Goal: Information Seeking & Learning: Understand process/instructions

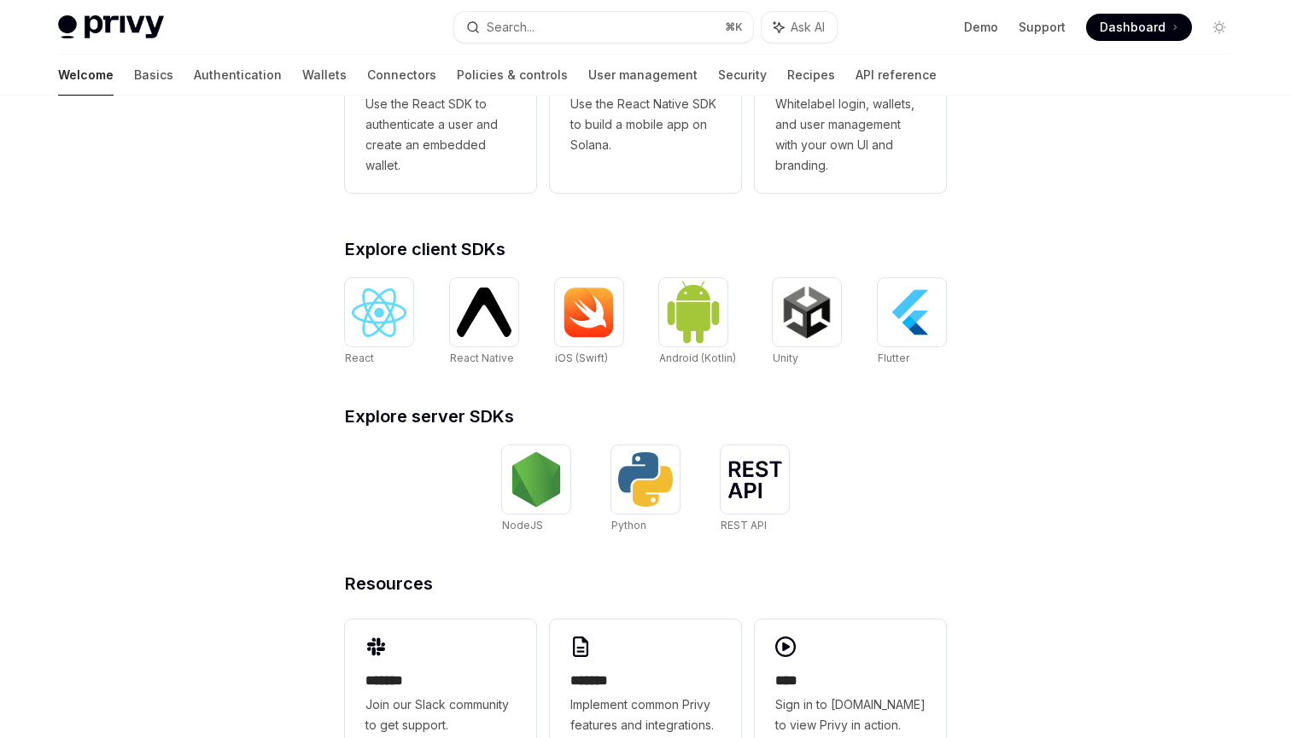
scroll to position [555, 0]
click at [608, 315] on img at bounding box center [589, 312] width 55 height 51
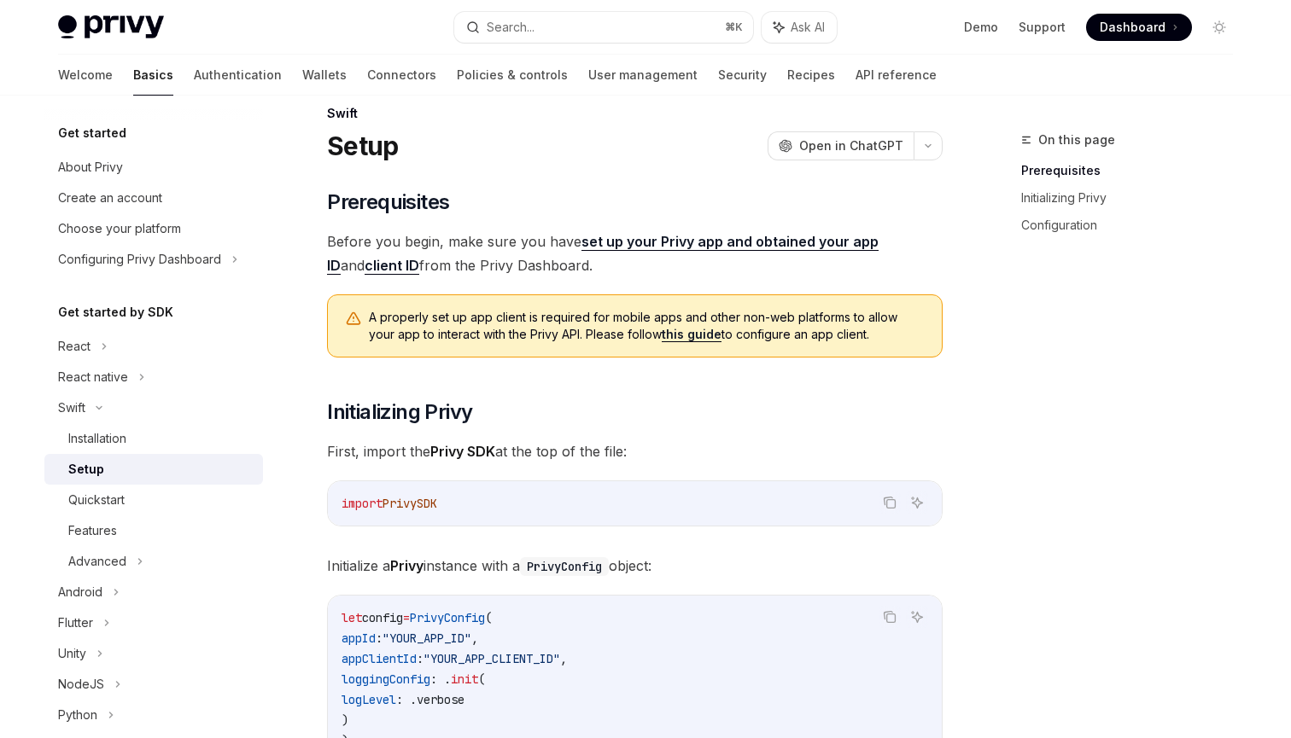
scroll to position [28, 0]
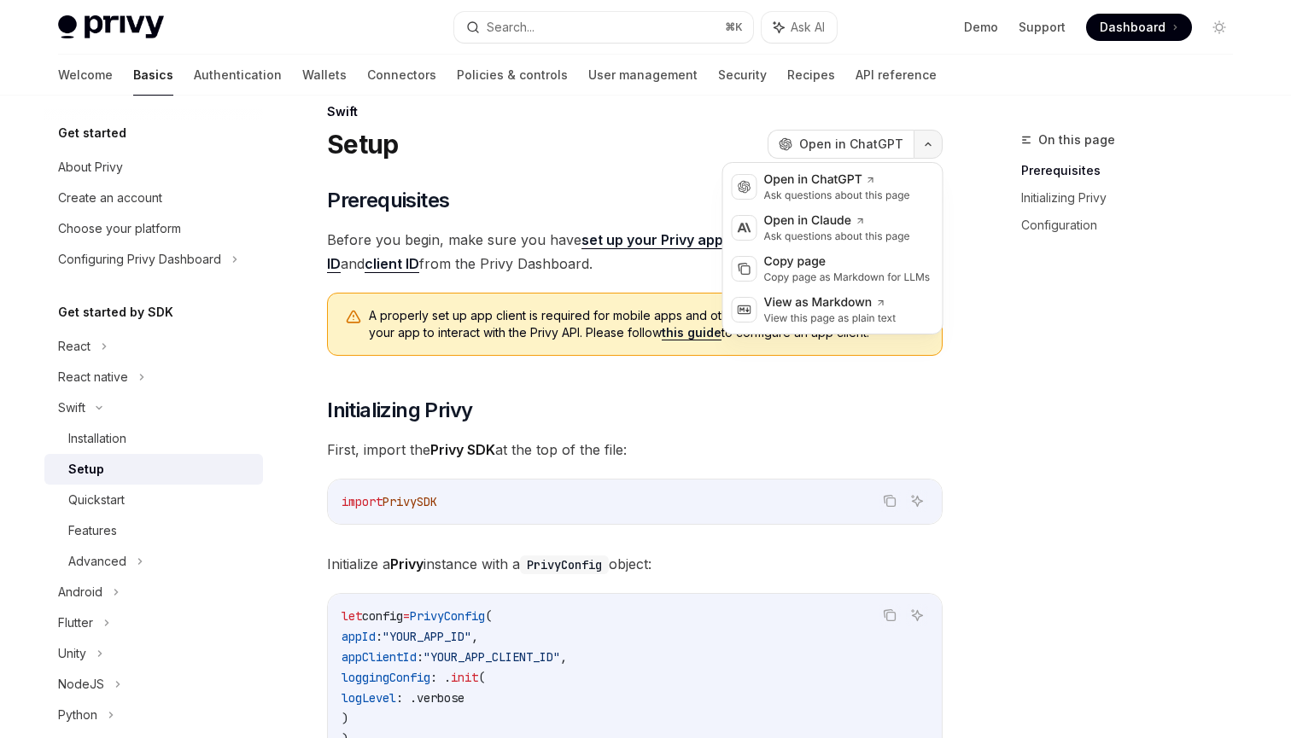
click at [932, 140] on button "button" at bounding box center [927, 144] width 29 height 29
click at [1005, 399] on div "On this page Prerequisites Initializing Privy Configuration" at bounding box center [1116, 434] width 259 height 609
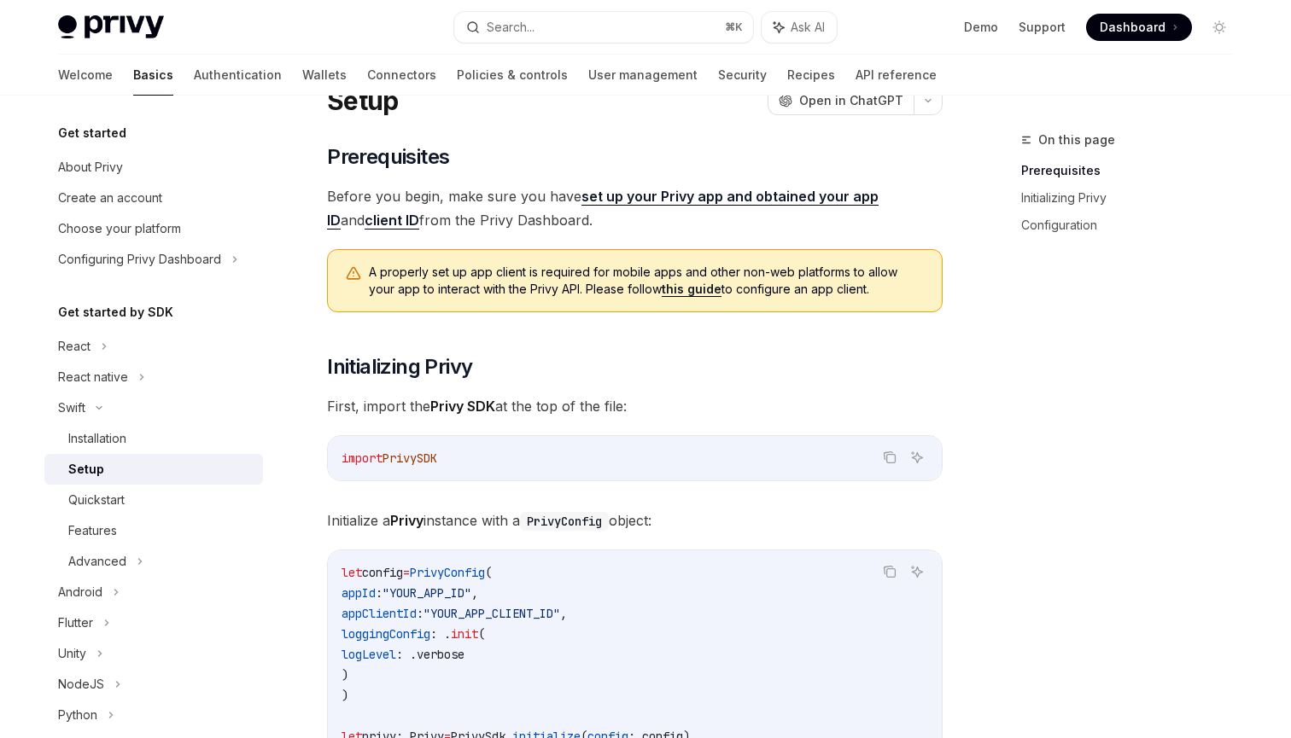
scroll to position [0, 0]
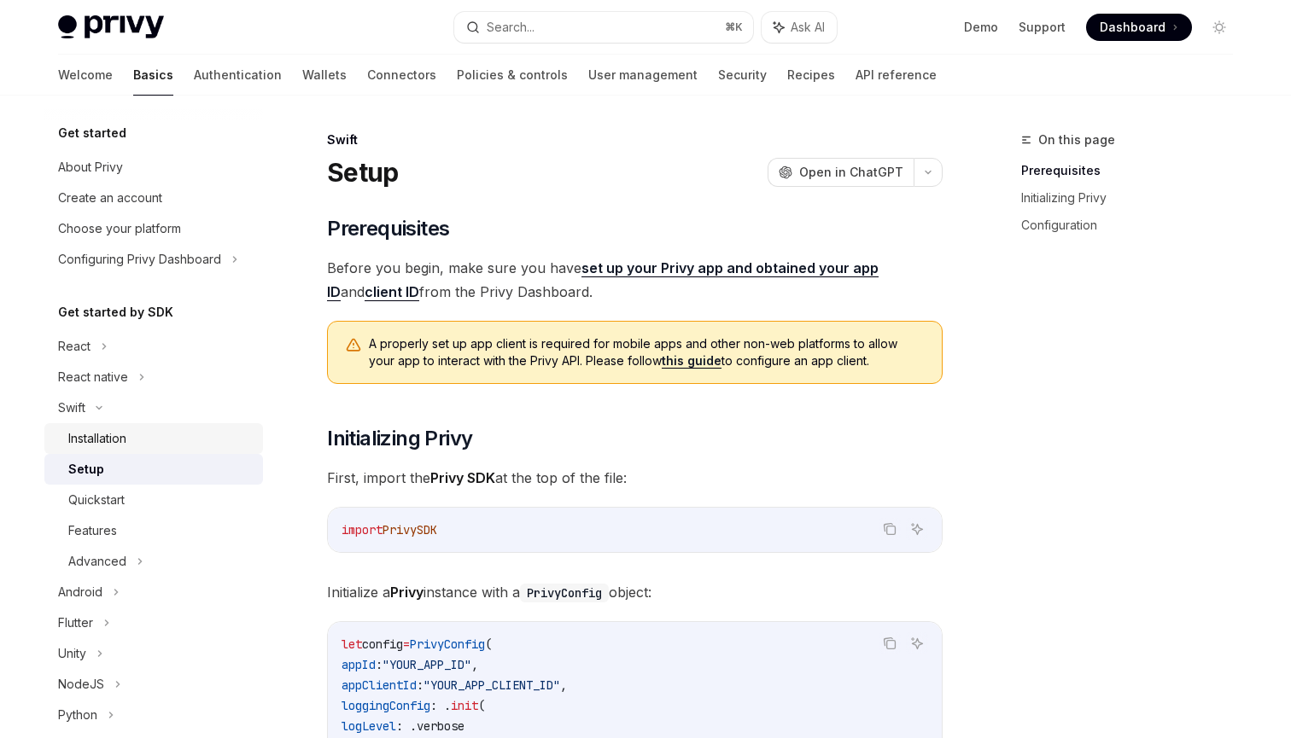
click at [97, 439] on div "Installation" at bounding box center [97, 438] width 58 height 20
type textarea "*"
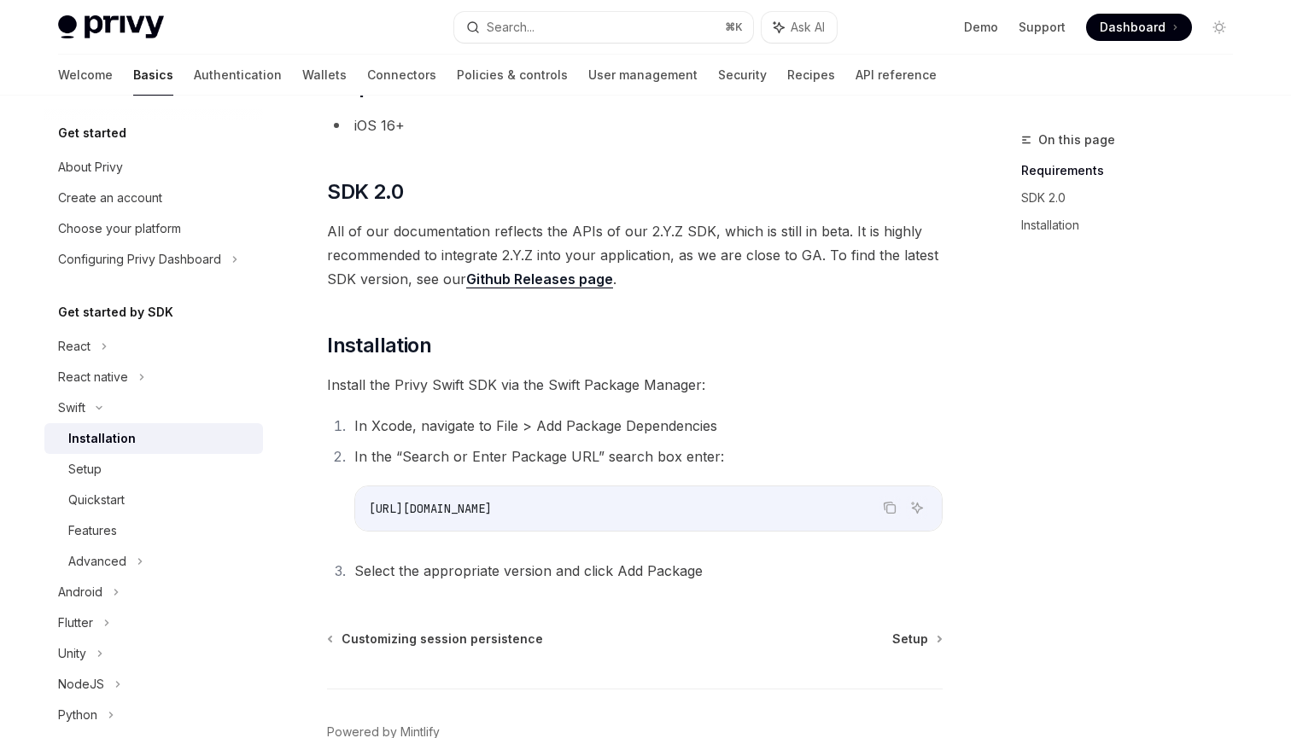
scroll to position [143, 0]
click at [887, 504] on icon "Copy the contents from the code block" at bounding box center [891, 508] width 9 height 9
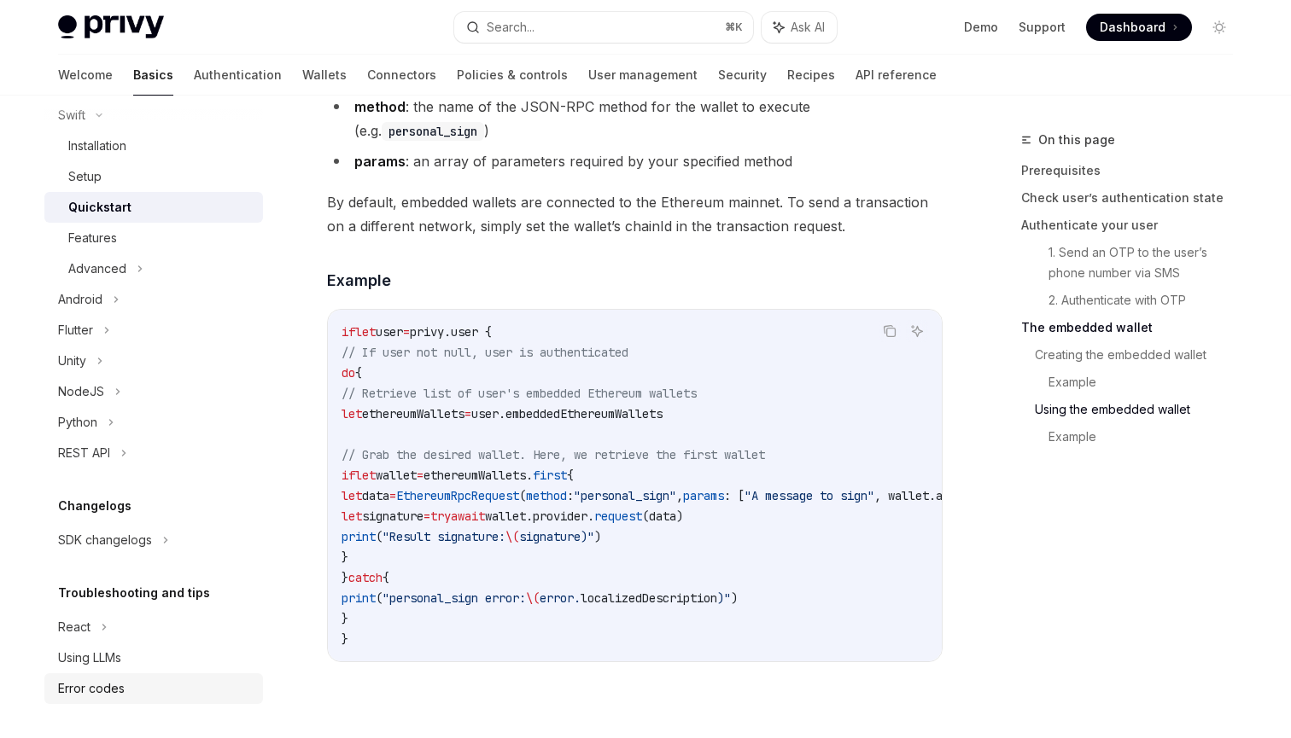
scroll to position [3323, 0]
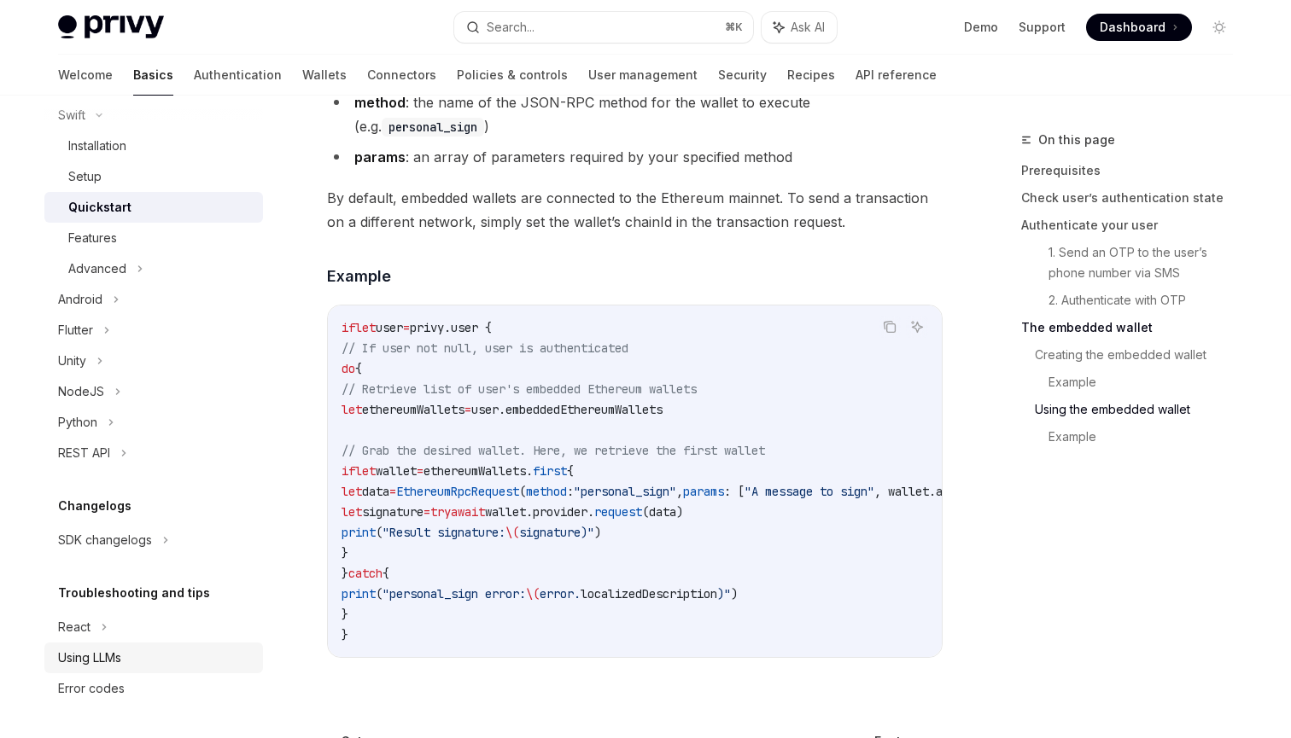
click at [135, 664] on div "Using LLMs" at bounding box center [155, 658] width 195 height 20
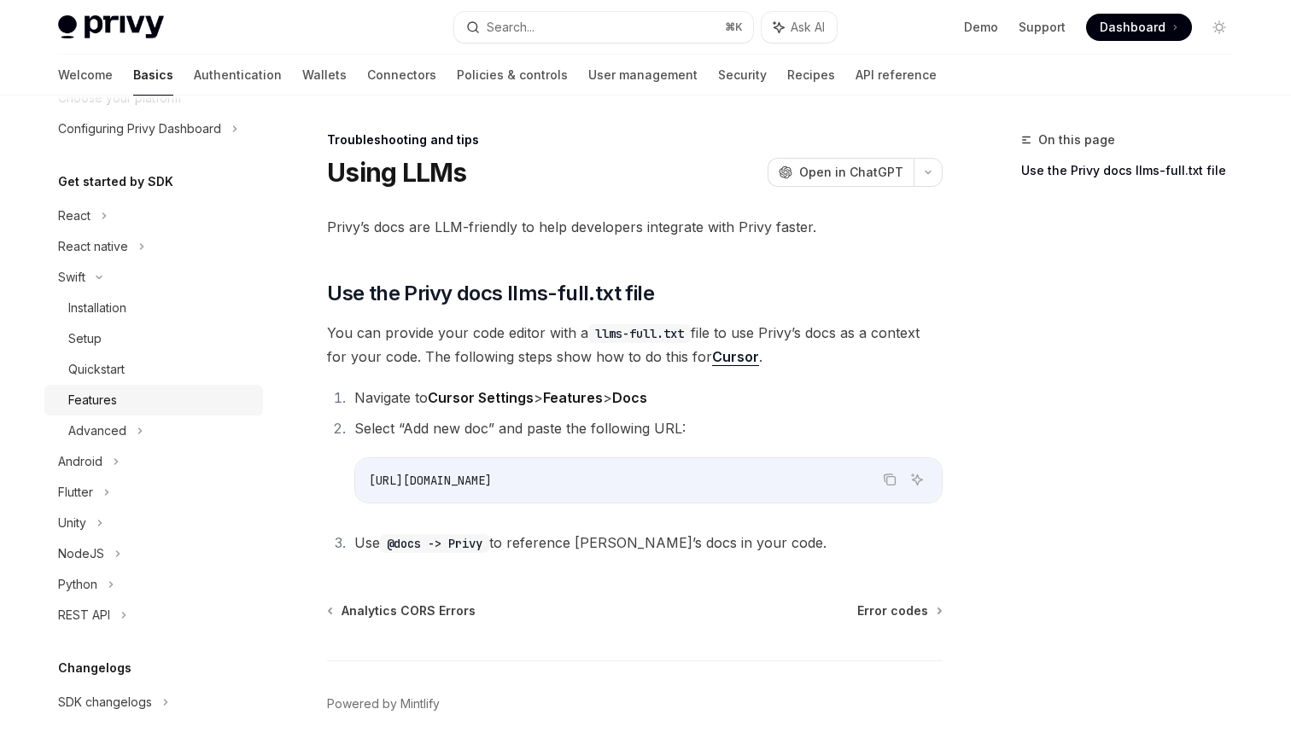
scroll to position [111, 0]
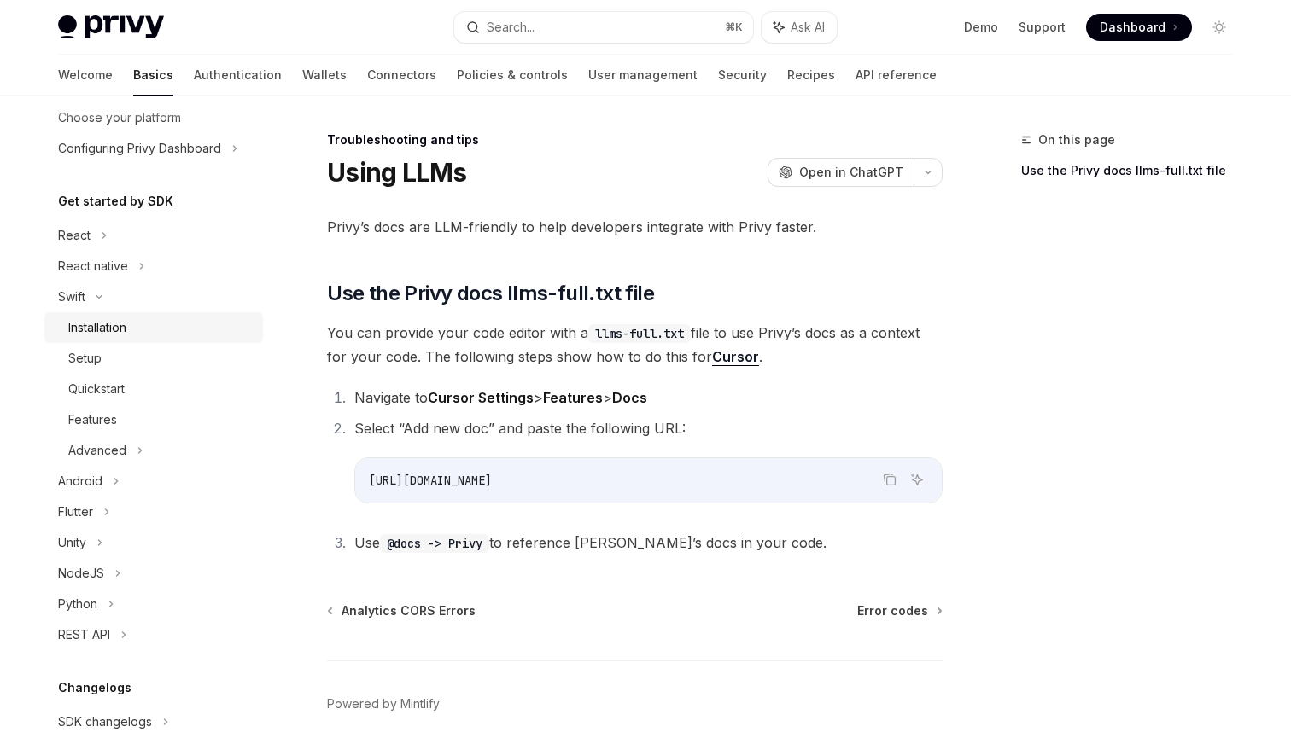
click at [103, 324] on div "Installation" at bounding box center [97, 328] width 58 height 20
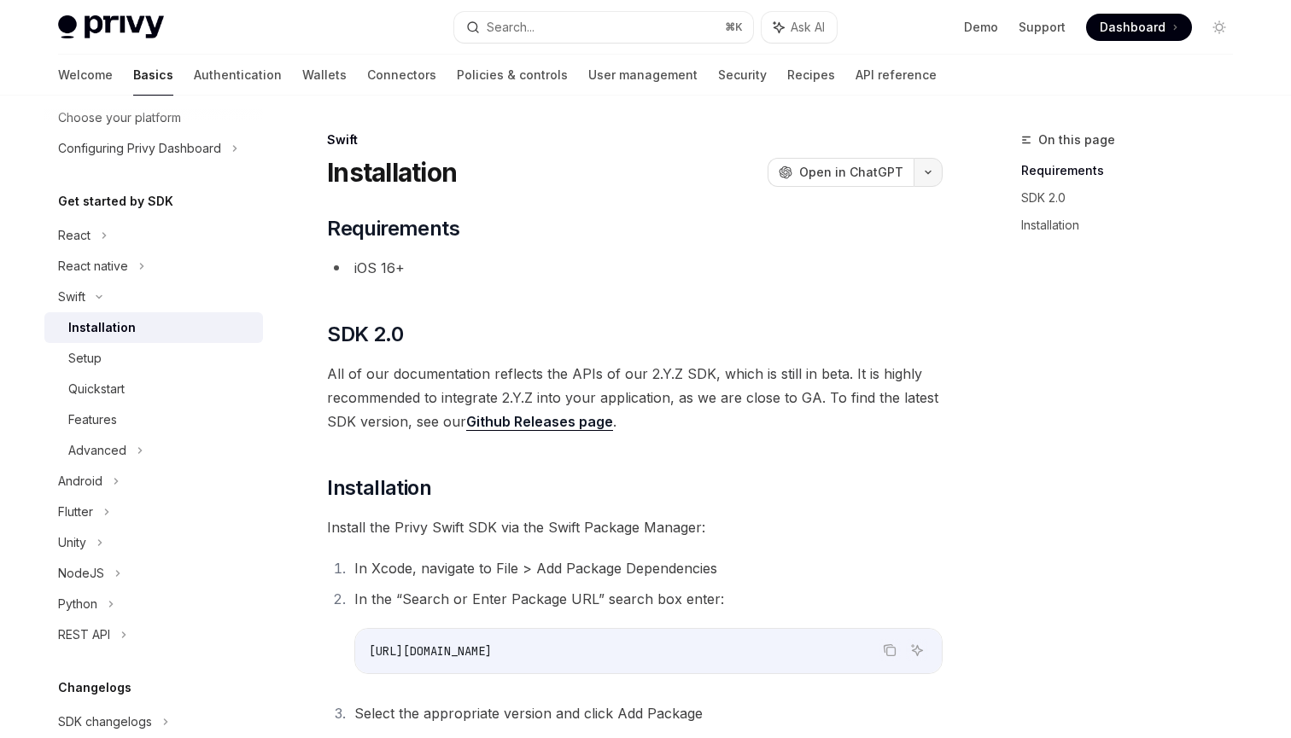
click at [928, 172] on icon "button" at bounding box center [928, 172] width 20 height 7
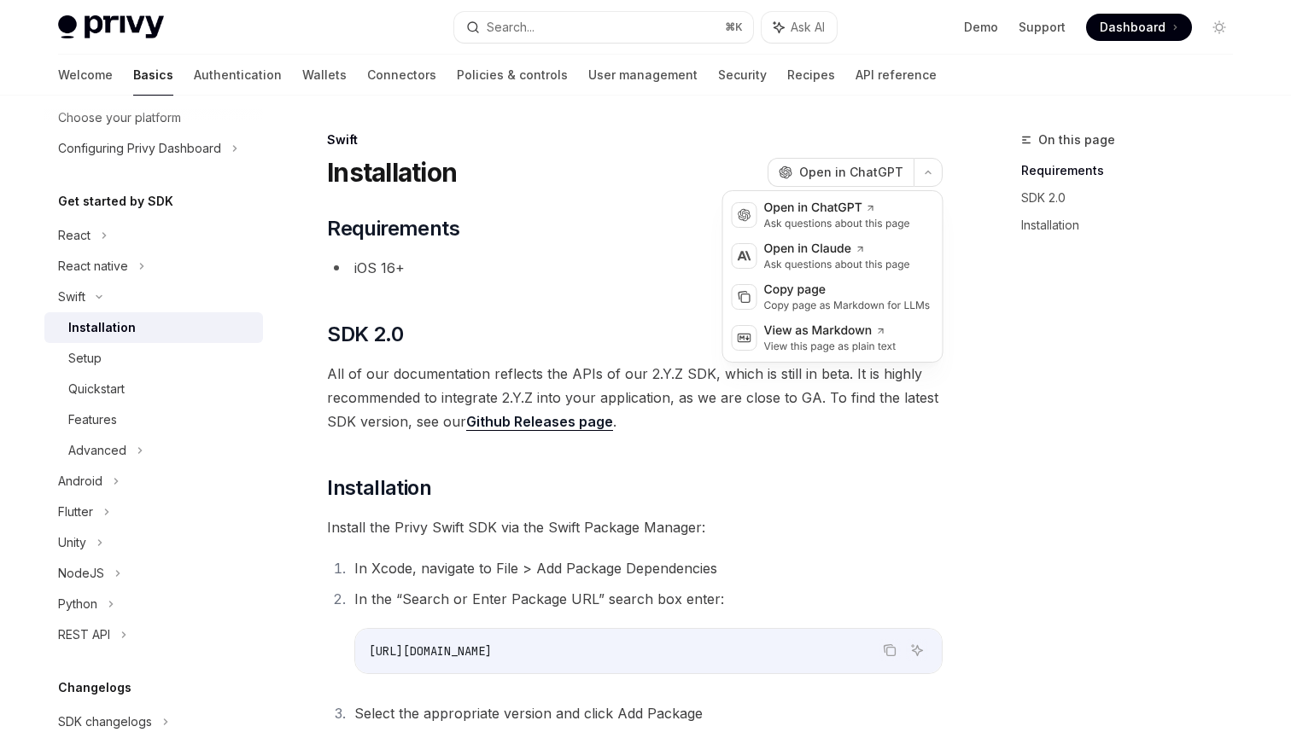
click at [528, 312] on div "​ Requirements iOS 16+ ​ SDK 2.0 All of our documentation reflects the APIs of …" at bounding box center [634, 470] width 615 height 510
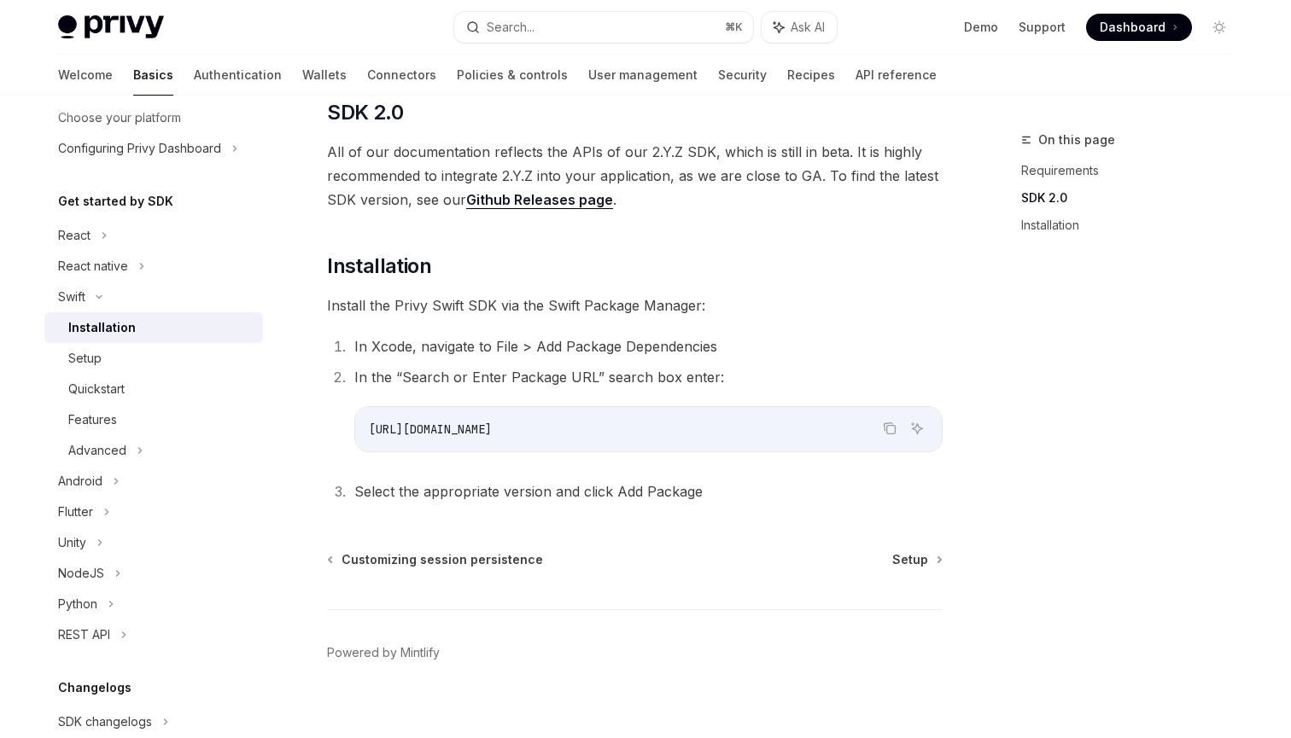
scroll to position [241, 0]
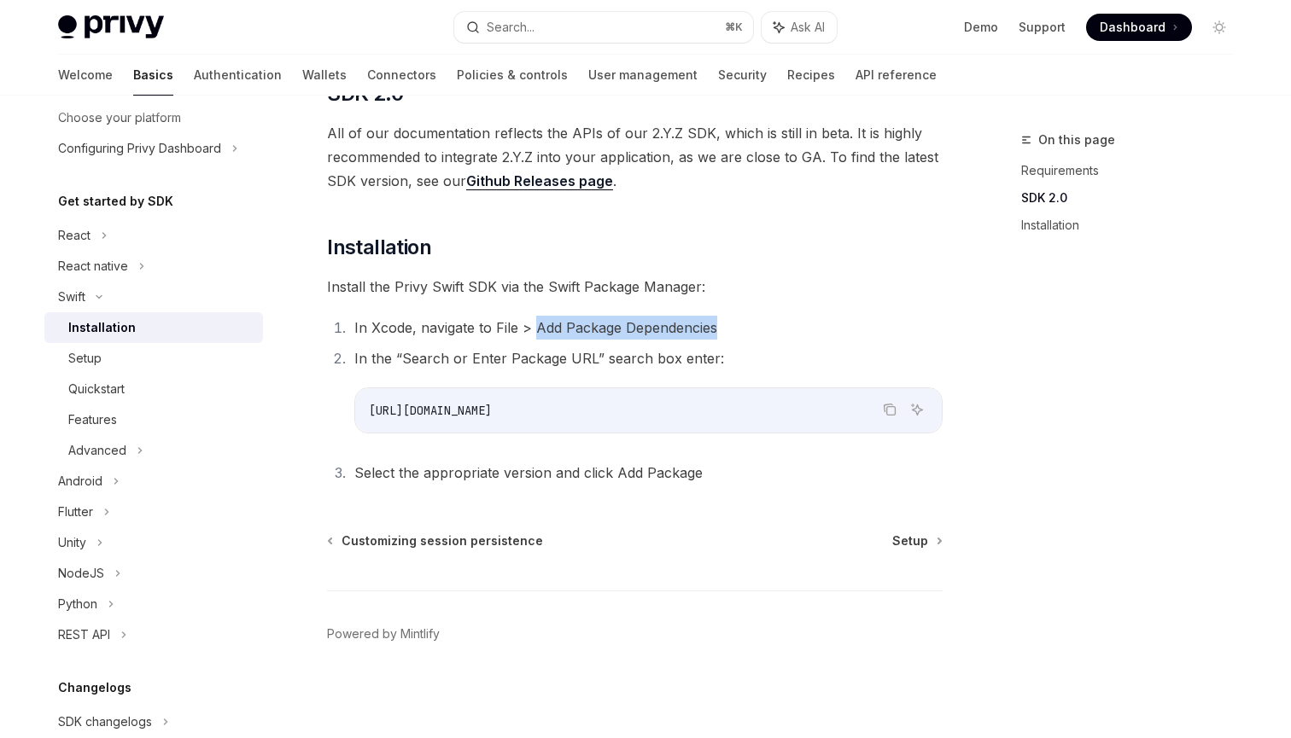
drag, startPoint x: 537, startPoint y: 324, endPoint x: 745, endPoint y: 324, distance: 208.3
click at [745, 324] on li "In Xcode, navigate to File > Add Package Dependencies" at bounding box center [645, 328] width 593 height 24
click at [813, 321] on li "In Xcode, navigate to File > Add Package Dependencies" at bounding box center [645, 328] width 593 height 24
click at [80, 633] on div "REST API" at bounding box center [84, 635] width 52 height 20
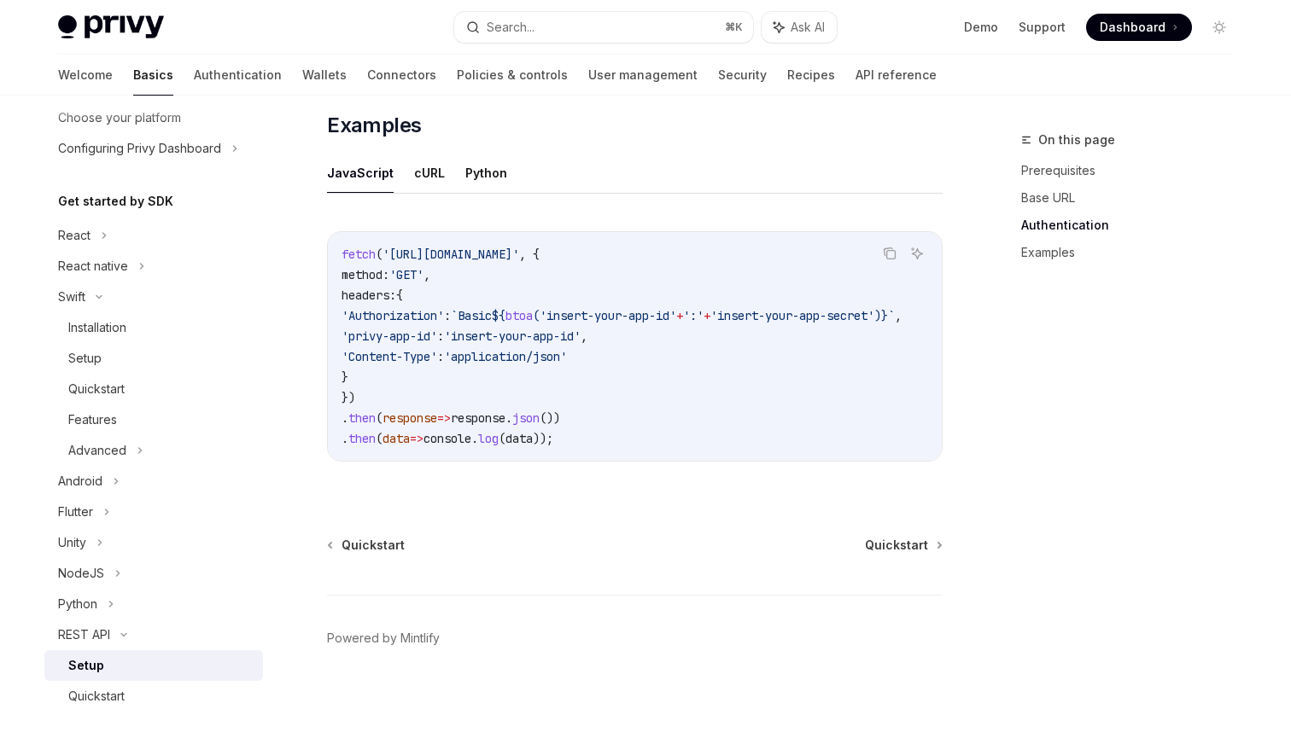
scroll to position [888, 0]
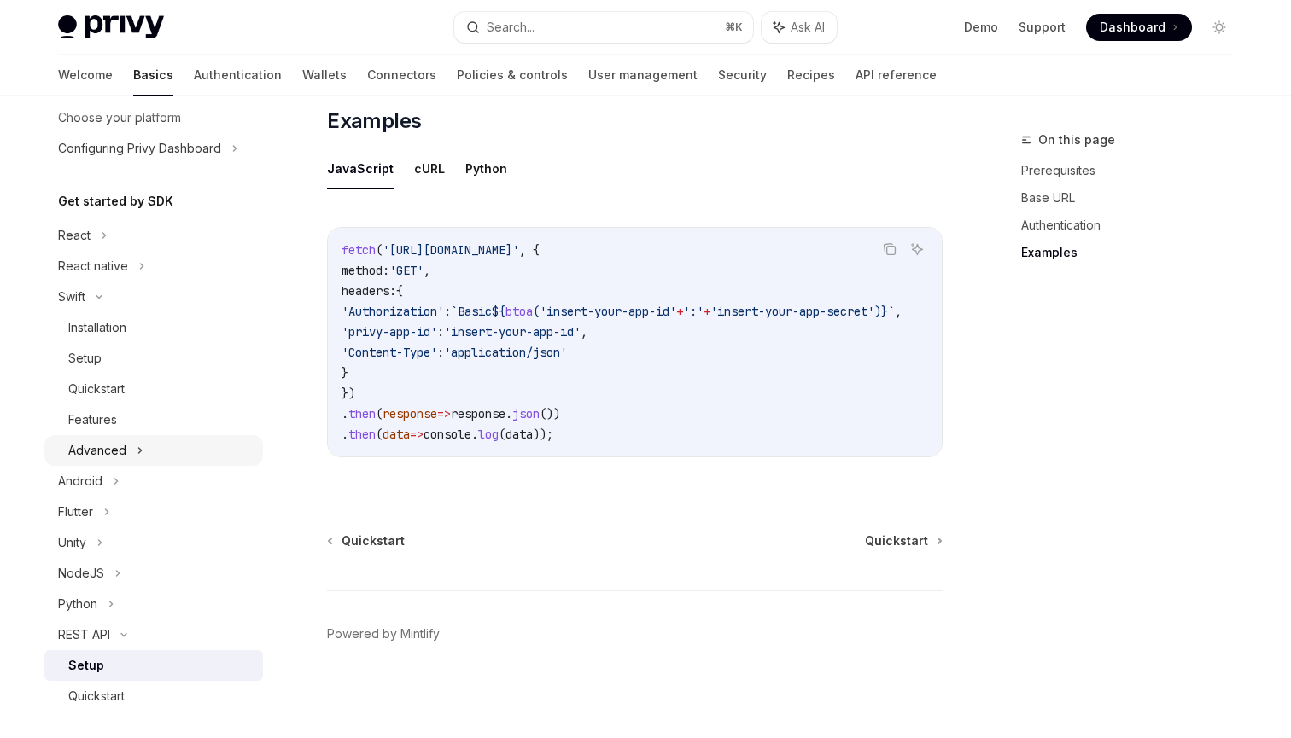
click at [89, 456] on div "Advanced" at bounding box center [97, 450] width 58 height 20
type textarea "*"
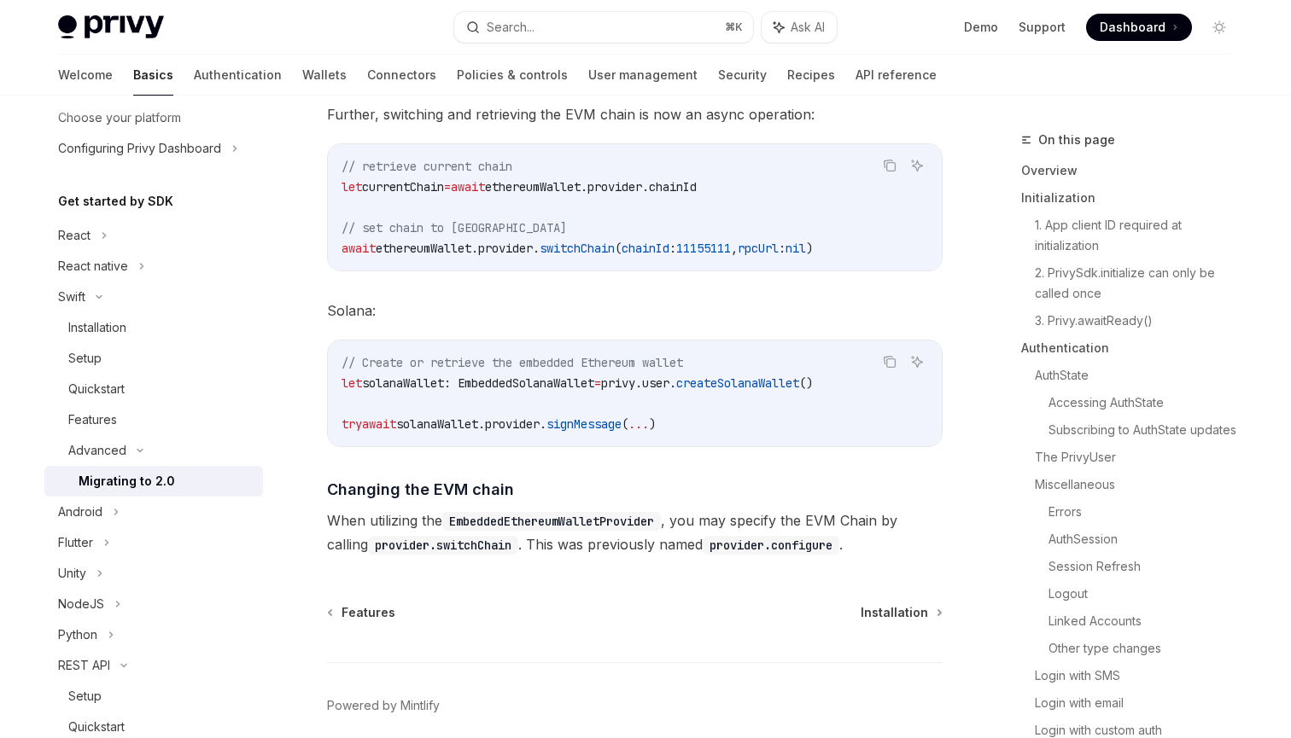
scroll to position [7374, 0]
click at [487, 376] on span "solanaWallet: EmbeddedSolanaWallet" at bounding box center [478, 383] width 232 height 15
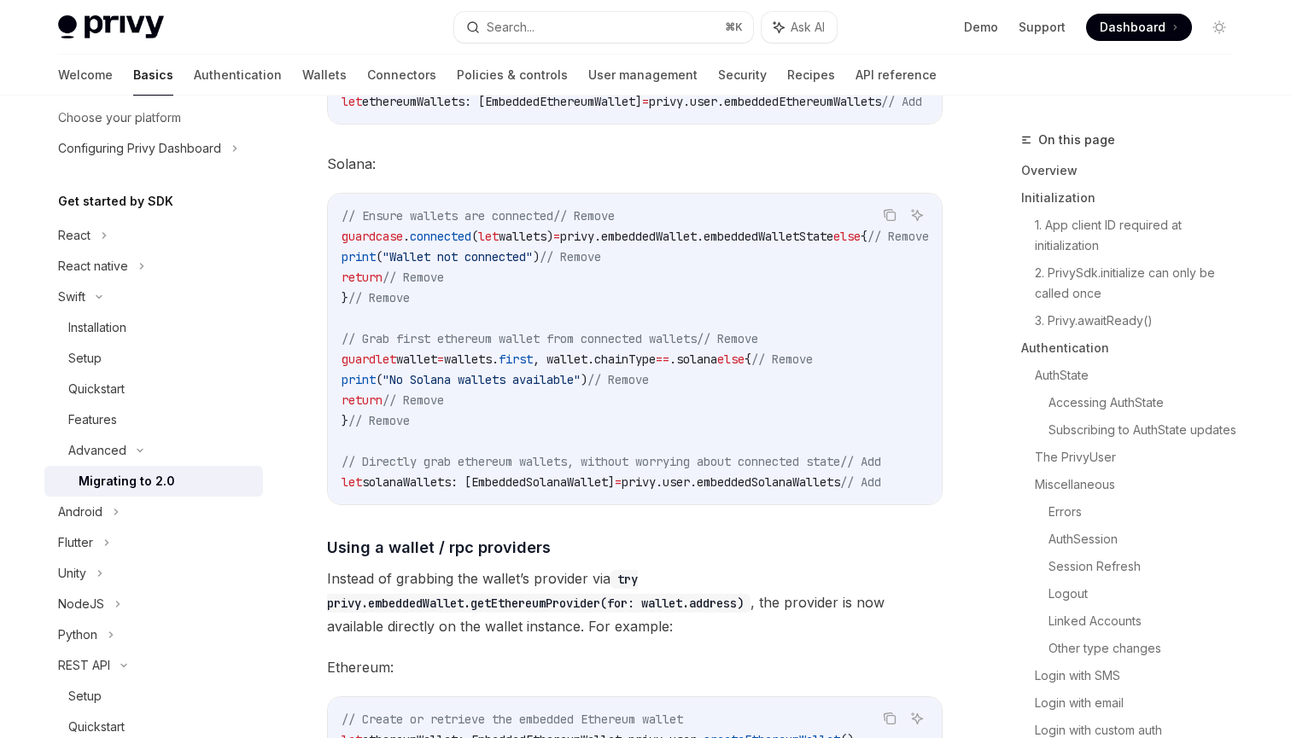
scroll to position [6589, 0]
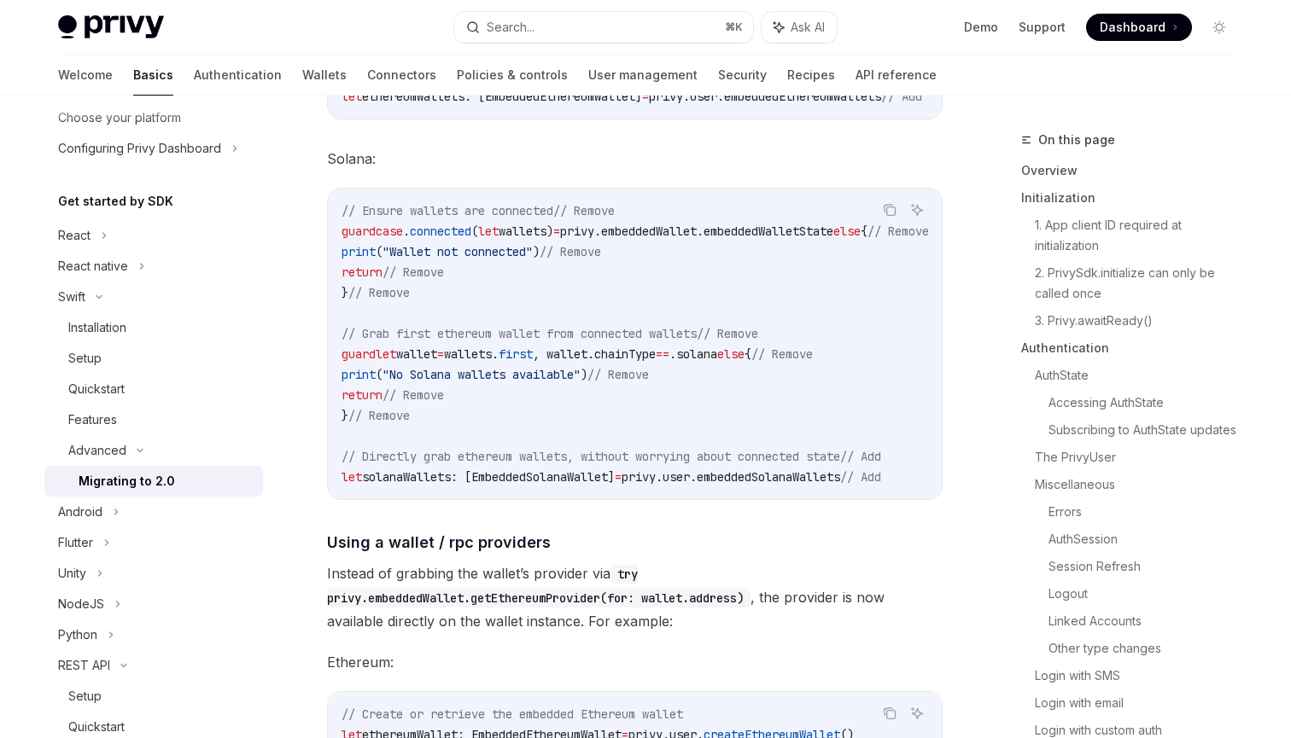
click at [414, 469] on span "solanaWallets: [EmbeddedSolanaWallet]" at bounding box center [488, 476] width 253 height 15
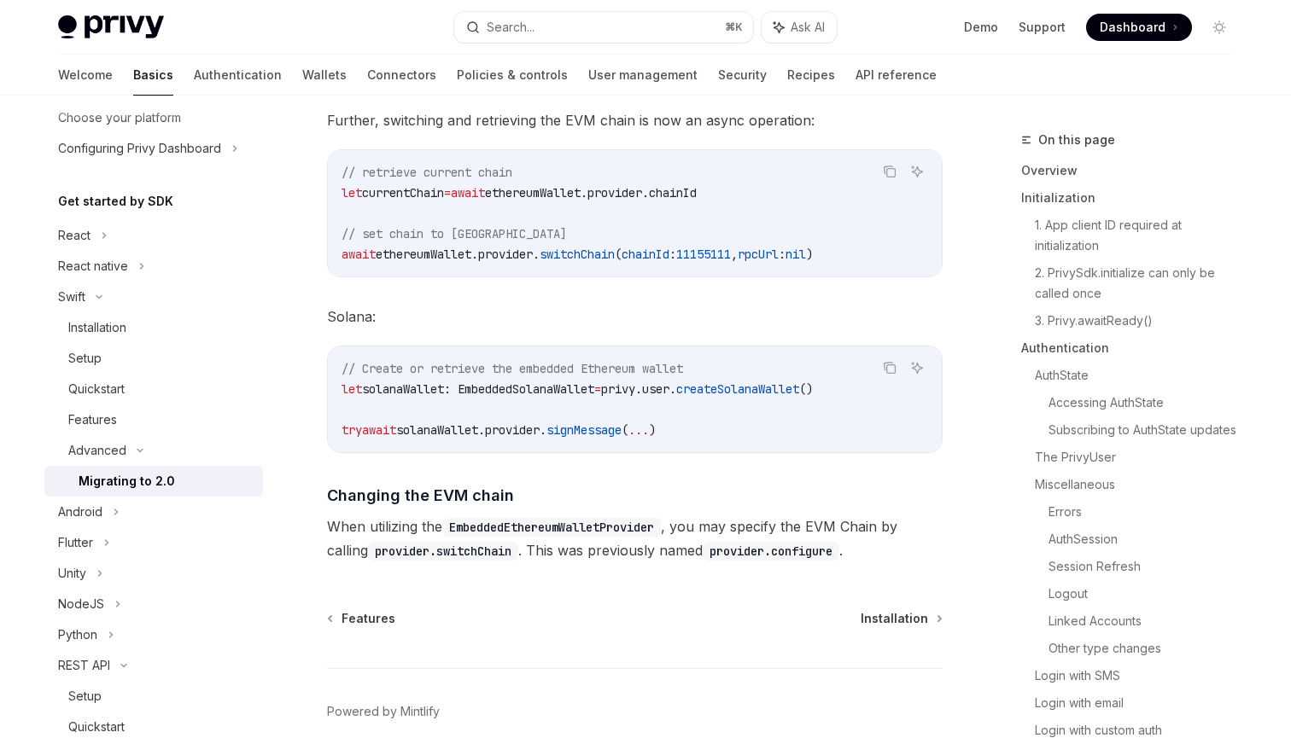
scroll to position [7369, 0]
drag, startPoint x: 524, startPoint y: 194, endPoint x: 735, endPoint y: 194, distance: 210.8
click at [697, 194] on span "let currentChain = await ethereumWallet. provider . chainId" at bounding box center [518, 191] width 355 height 15
click at [697, 194] on span "chainId" at bounding box center [673, 191] width 48 height 15
drag, startPoint x: 755, startPoint y: 194, endPoint x: 301, endPoint y: 199, distance: 454.1
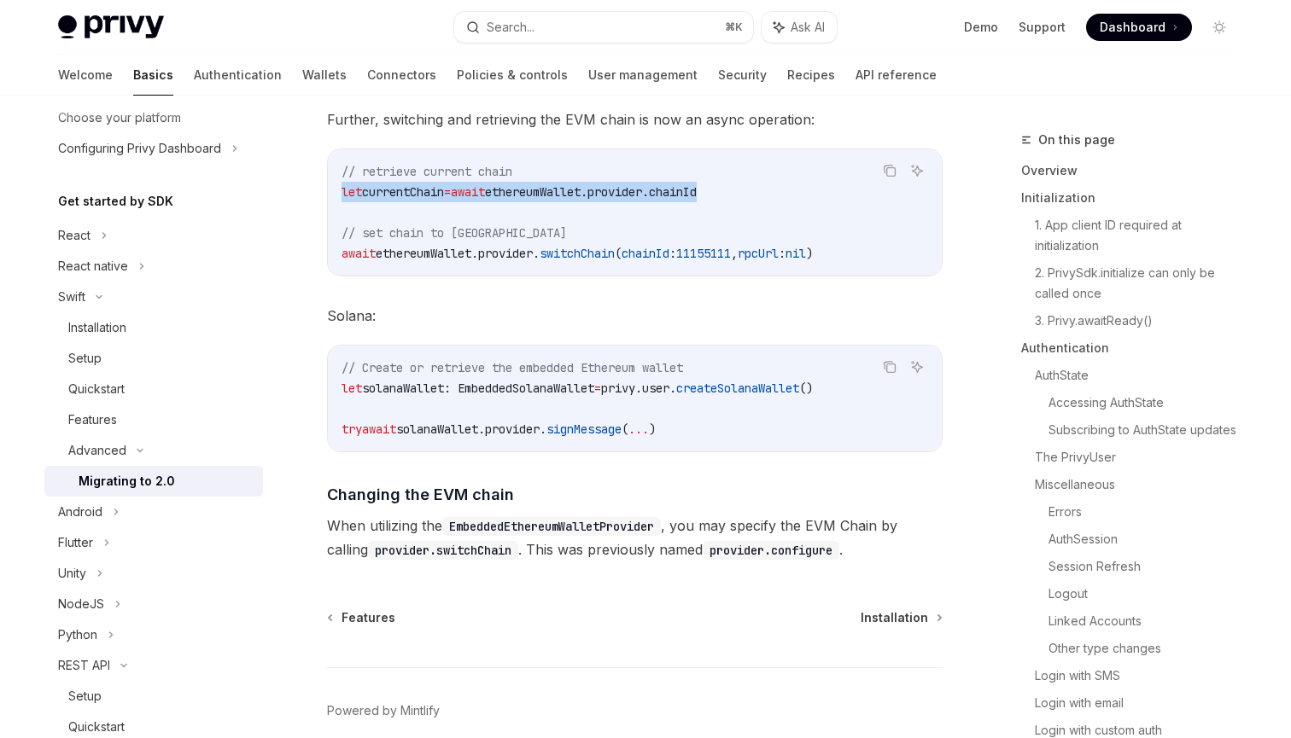
drag, startPoint x: 883, startPoint y: 256, endPoint x: 321, endPoint y: 264, distance: 562.6
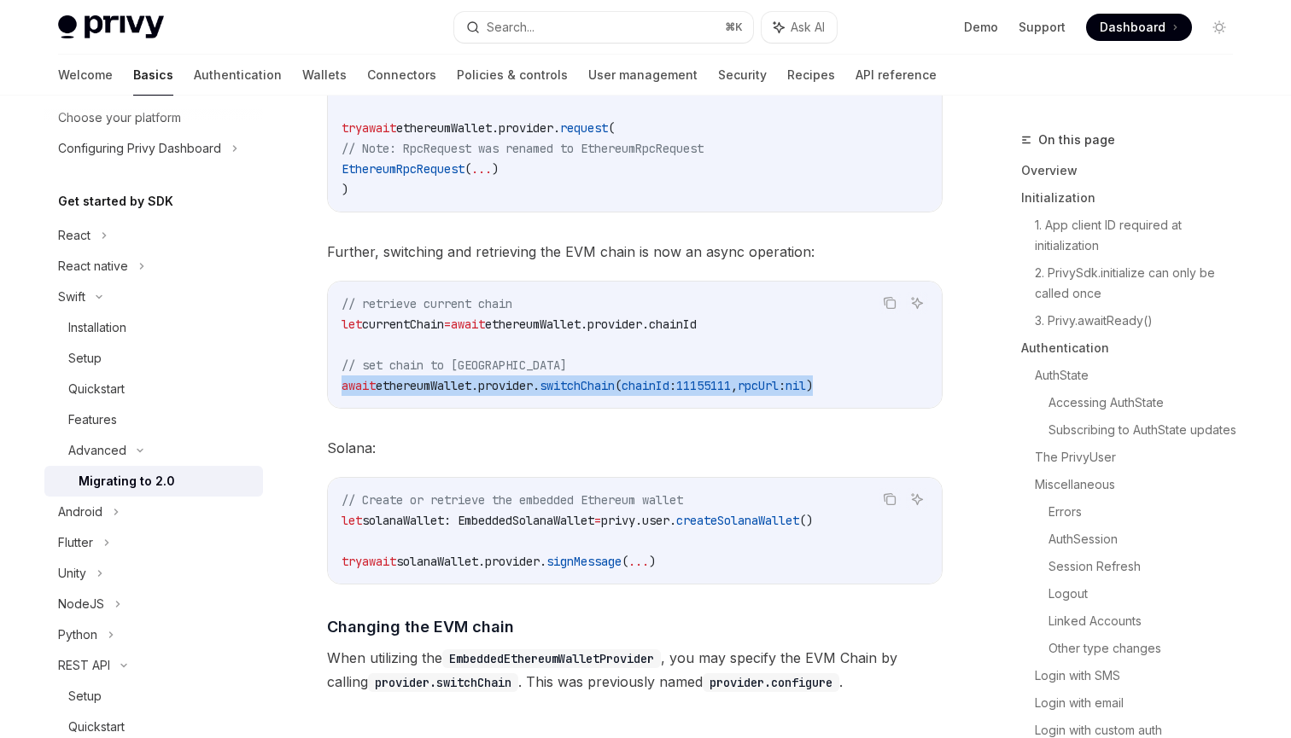
scroll to position [7449, 0]
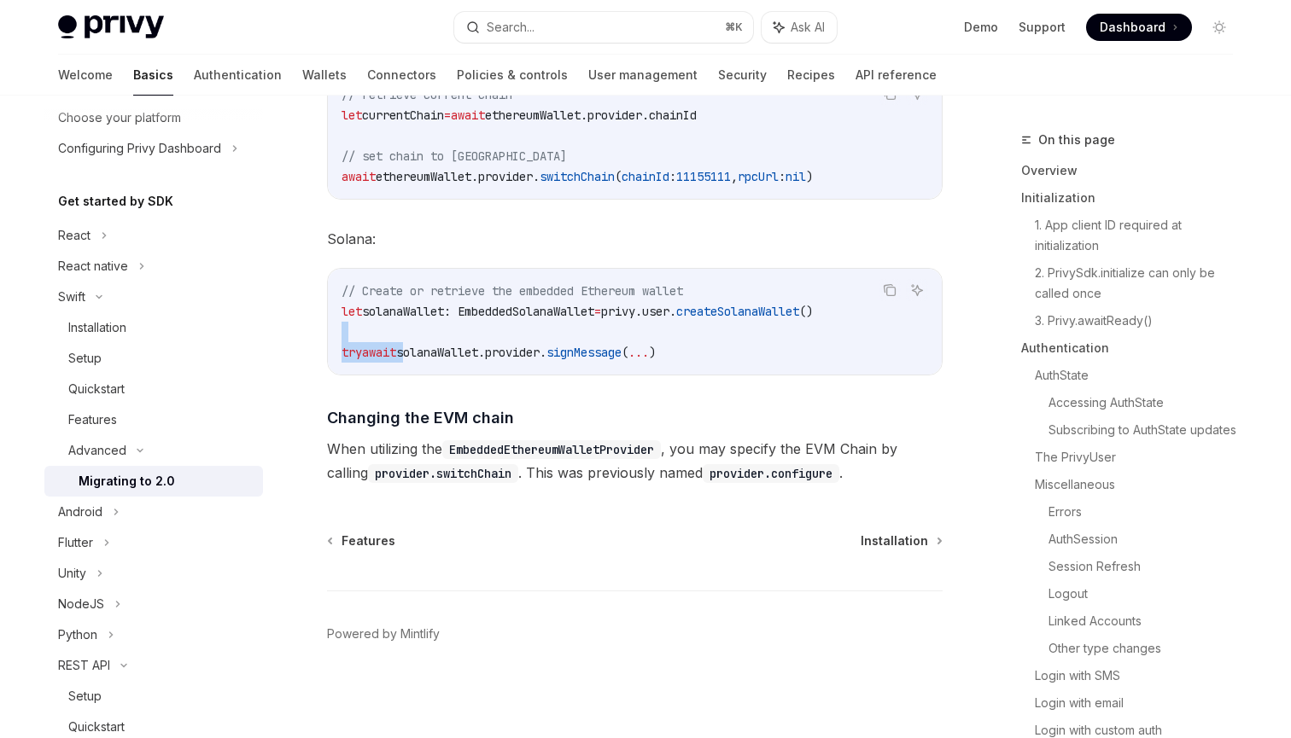
drag, startPoint x: 413, startPoint y: 350, endPoint x: 652, endPoint y: 335, distance: 239.4
click at [652, 335] on code "// Create or retrieve the embedded Ethereum wallet let solanaWallet: EmbeddedSo…" at bounding box center [634, 322] width 586 height 82
click at [720, 355] on code "// Create or retrieve the embedded Ethereum wallet let solanaWallet: EmbeddedSo…" at bounding box center [634, 322] width 586 height 82
drag, startPoint x: 700, startPoint y: 352, endPoint x: 337, endPoint y: 353, distance: 362.8
click at [337, 353] on div "// Create or retrieve the embedded Ethereum wallet let solanaWallet: EmbeddedSo…" at bounding box center [635, 322] width 614 height 106
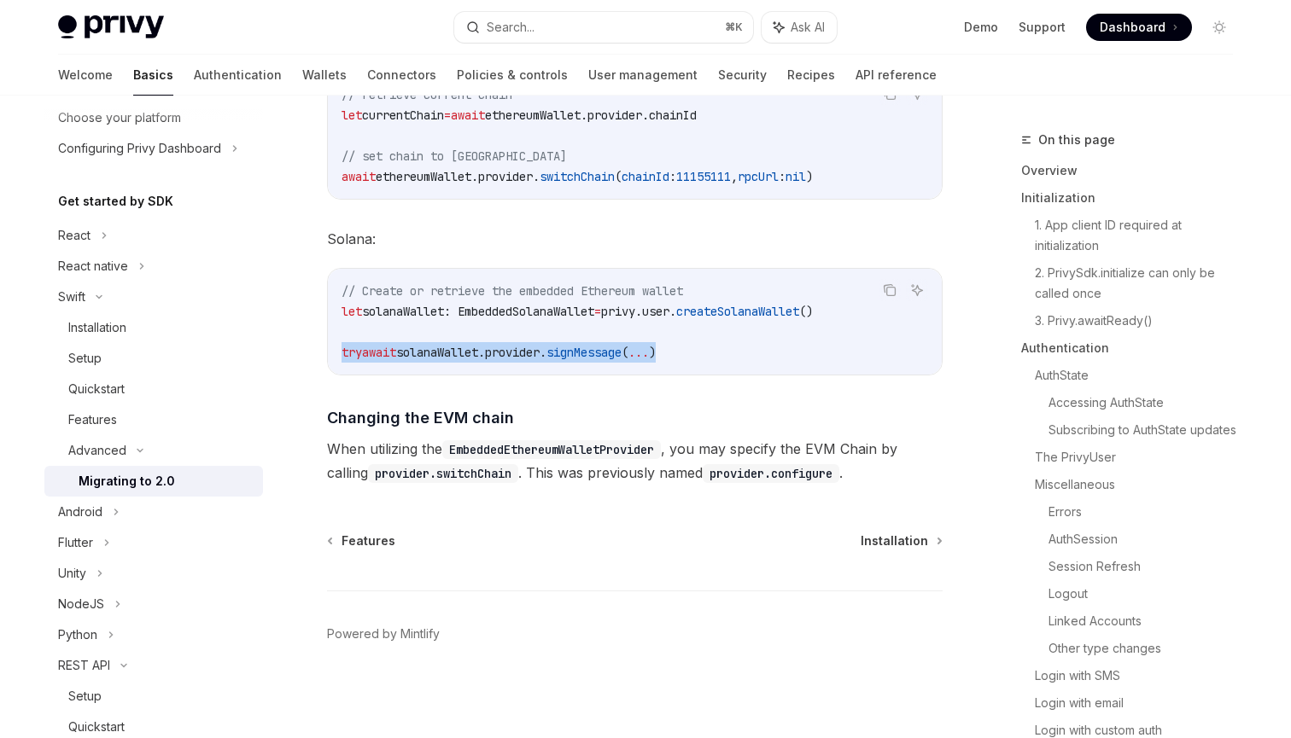
copy span "try await solanaWallet. provider . signMessage ( ... )"
click at [708, 419] on h4 "​ Changing the EVM chain" at bounding box center [634, 417] width 615 height 23
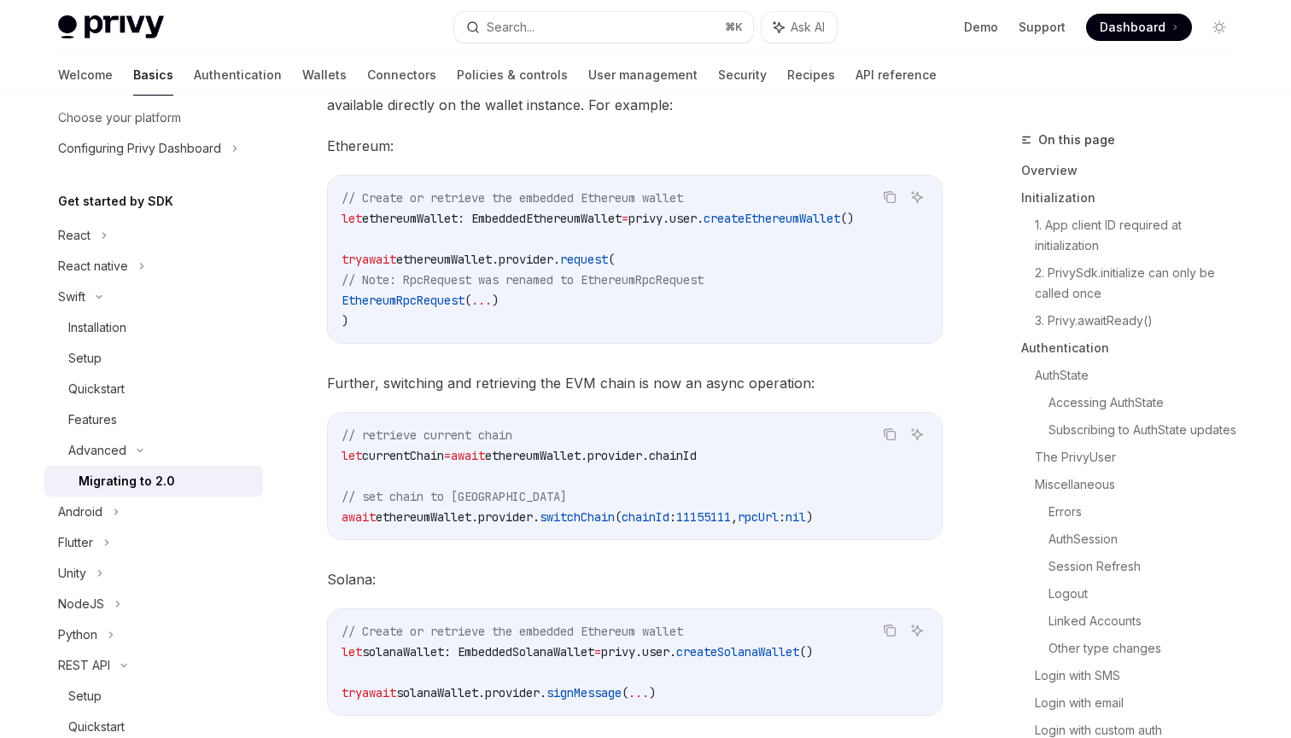
scroll to position [7151, 0]
